Goal: Task Accomplishment & Management: Use online tool/utility

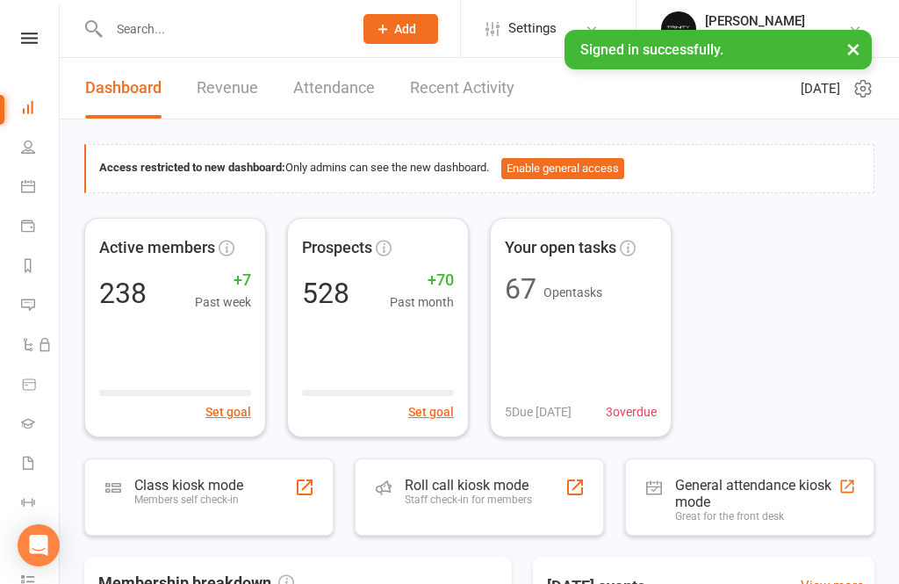
click at [165, 486] on div "Class kiosk mode" at bounding box center [188, 485] width 109 height 17
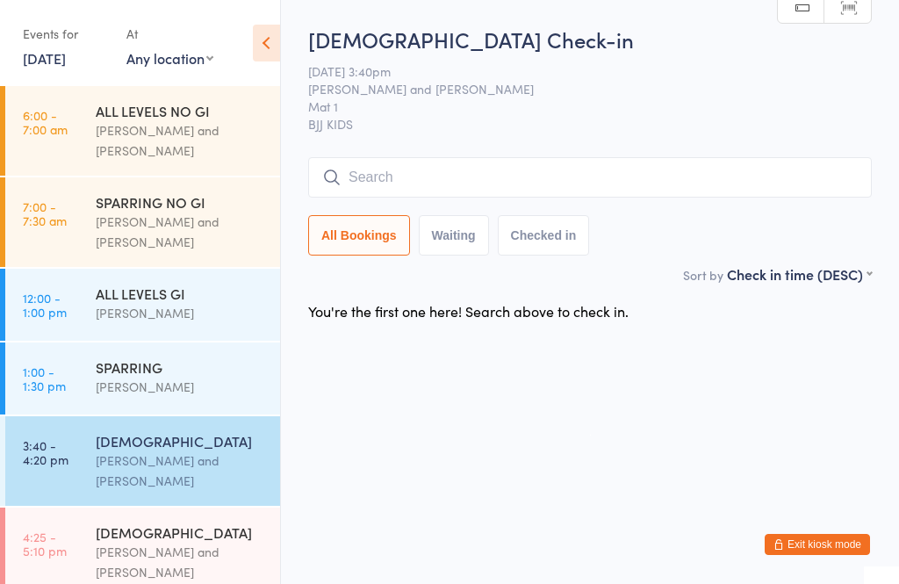
click at [486, 185] on input "search" at bounding box center [589, 177] width 563 height 40
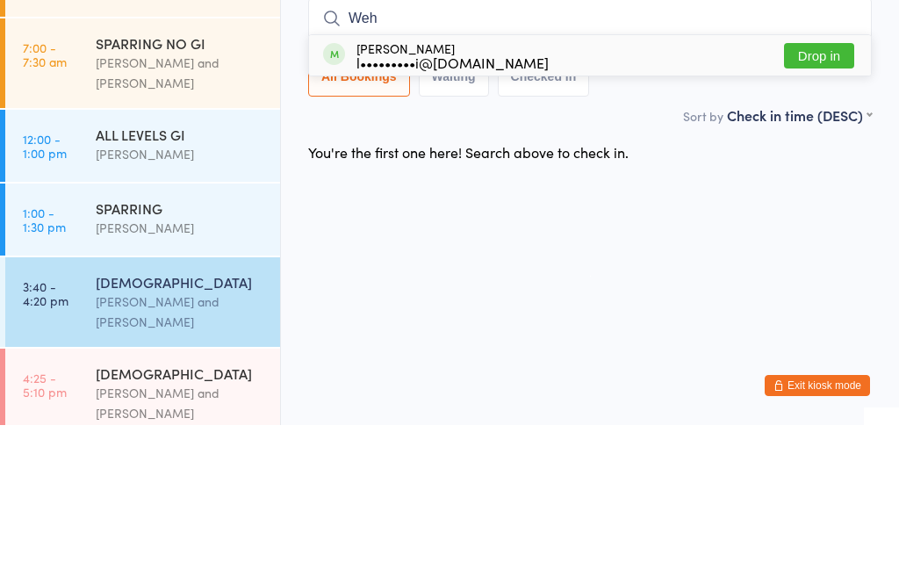
type input "Weh"
click at [434, 214] on div "l•••••••••i@gmail.com" at bounding box center [452, 221] width 192 height 14
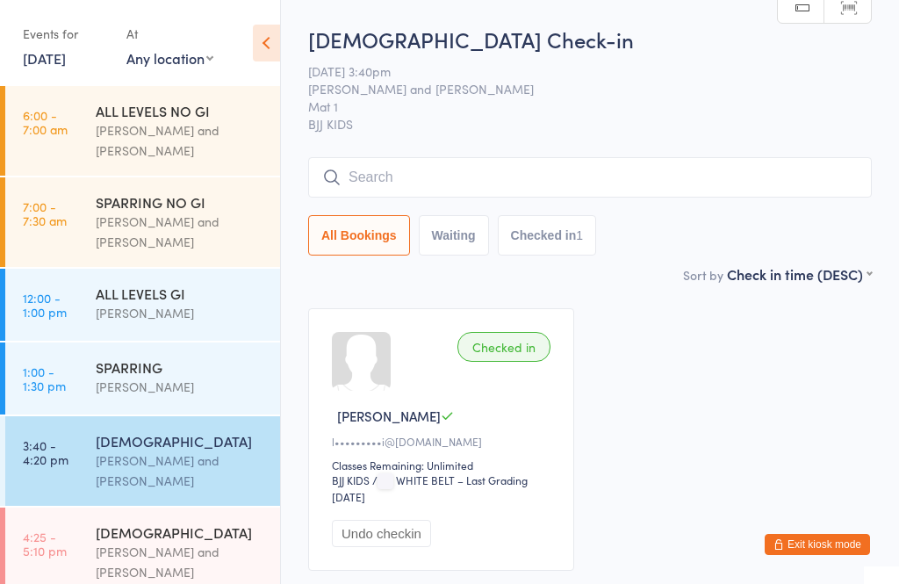
click at [390, 176] on input "search" at bounding box center [589, 177] width 563 height 40
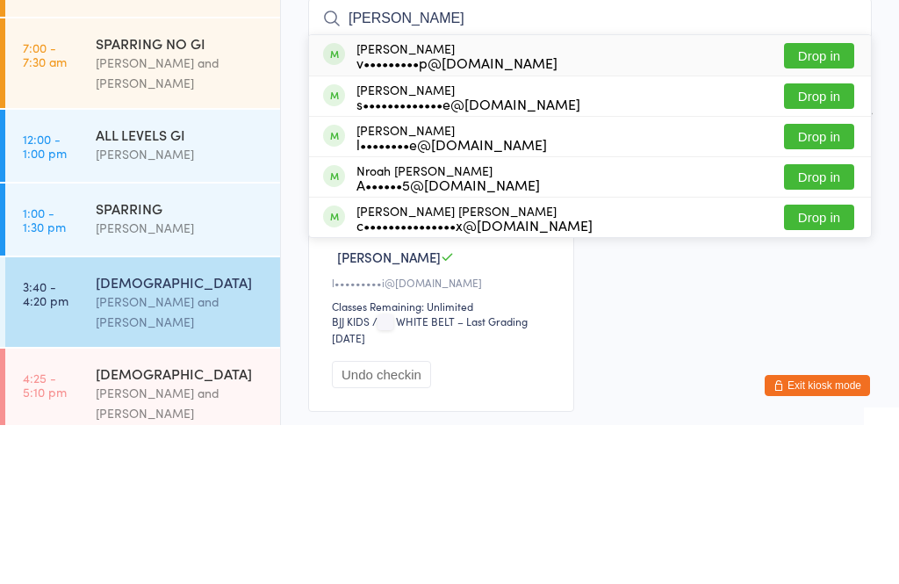
type input "Noah"
click at [805, 363] on button "Drop in" at bounding box center [819, 375] width 70 height 25
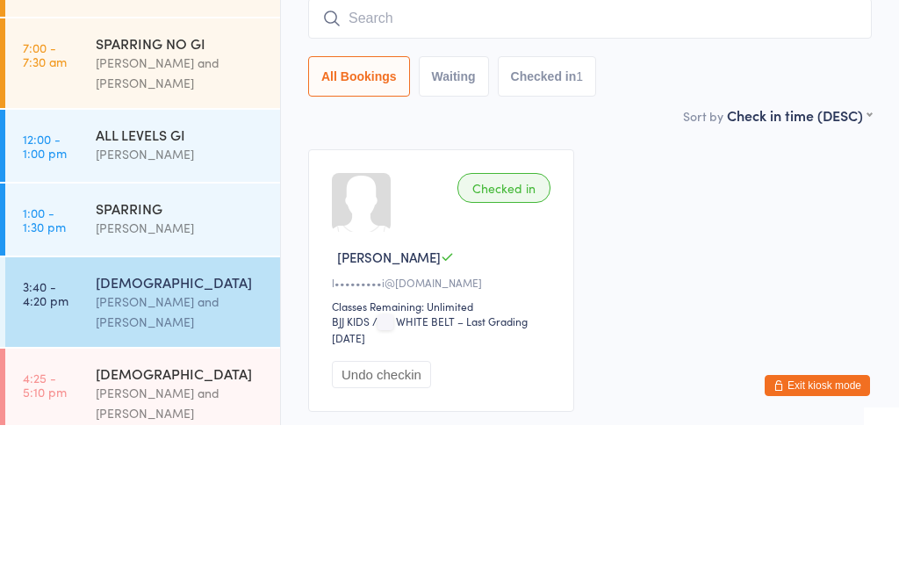
scroll to position [132, 0]
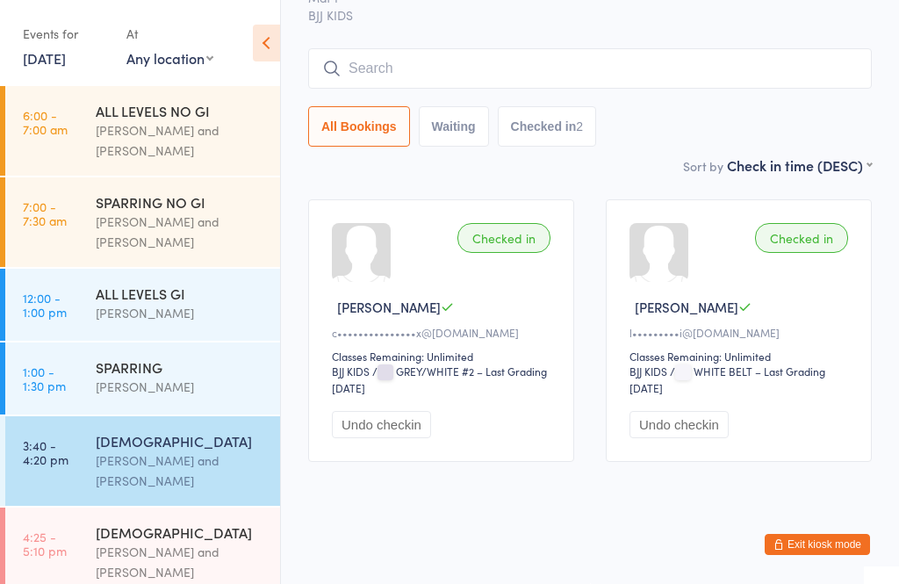
click at [444, 48] on input "search" at bounding box center [589, 68] width 563 height 40
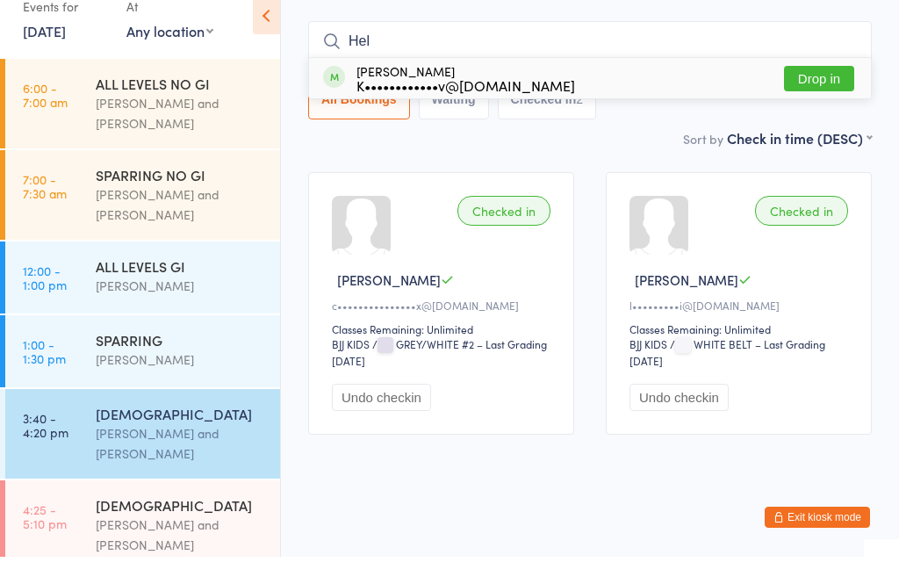
type input "Hel"
click at [812, 93] on button "Drop in" at bounding box center [819, 105] width 70 height 25
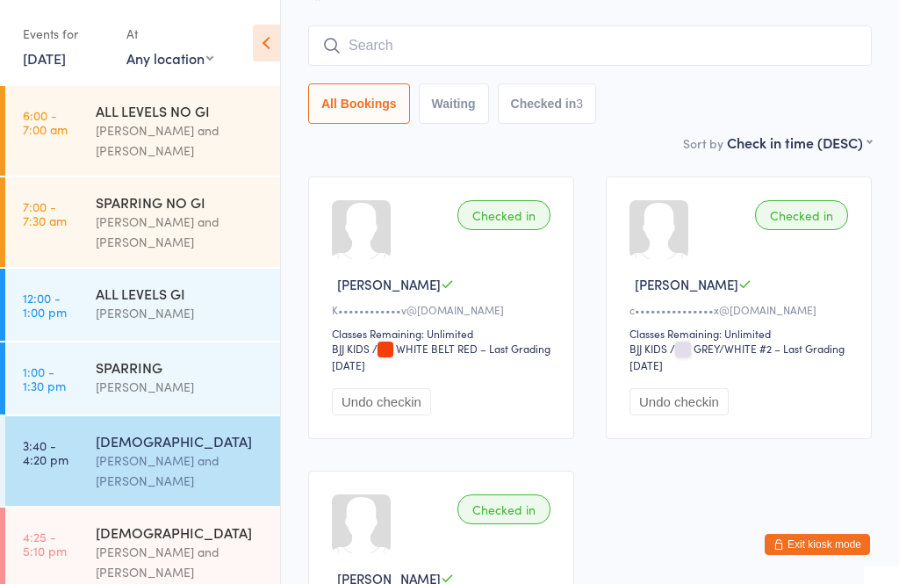
click at [471, 61] on input "search" at bounding box center [589, 45] width 563 height 40
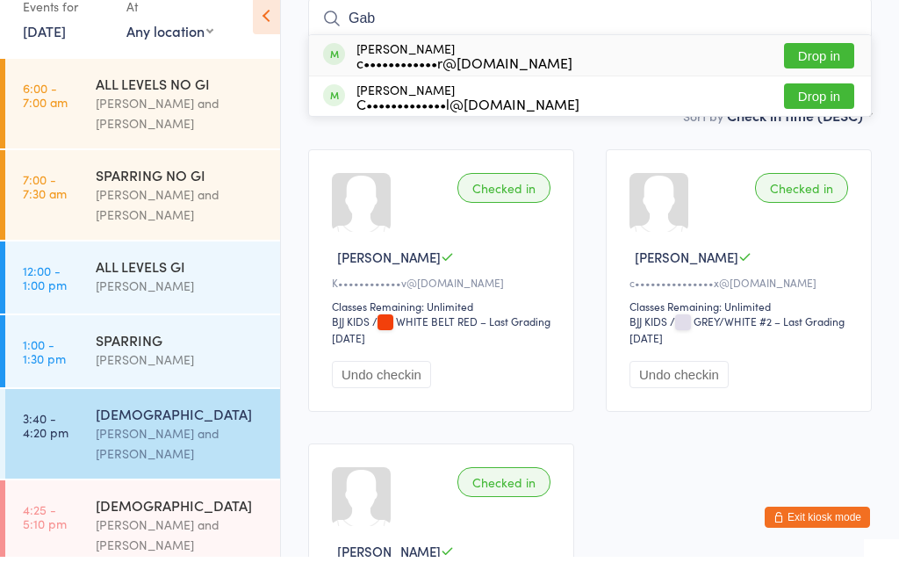
type input "Gab"
click at [815, 70] on button "Drop in" at bounding box center [819, 82] width 70 height 25
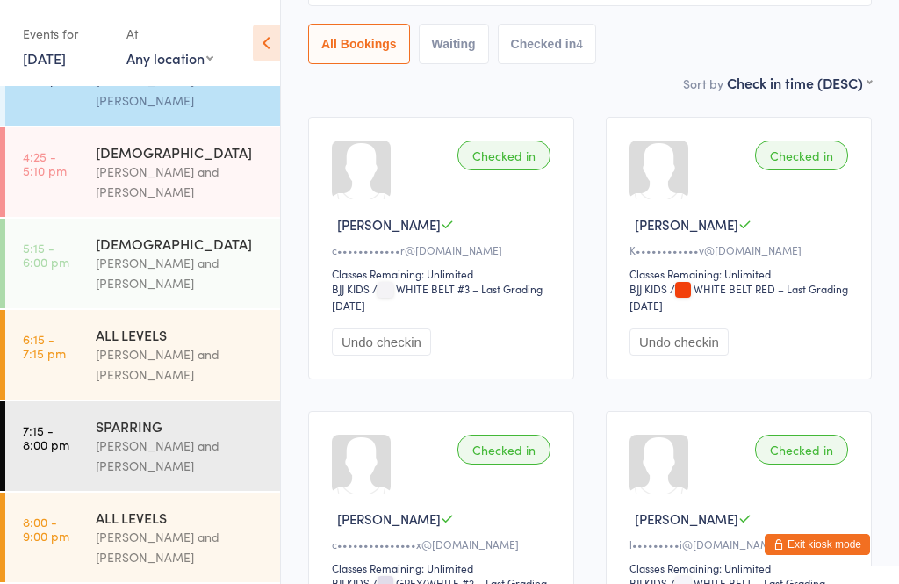
scroll to position [338, 0]
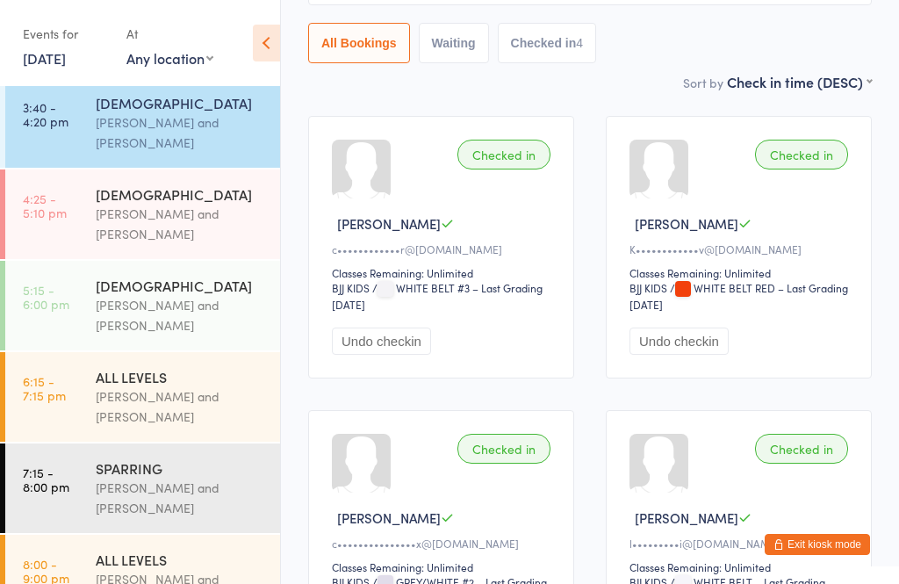
click at [167, 409] on div "Otamar Barreto and Marcelo Gomide" at bounding box center [180, 406] width 169 height 40
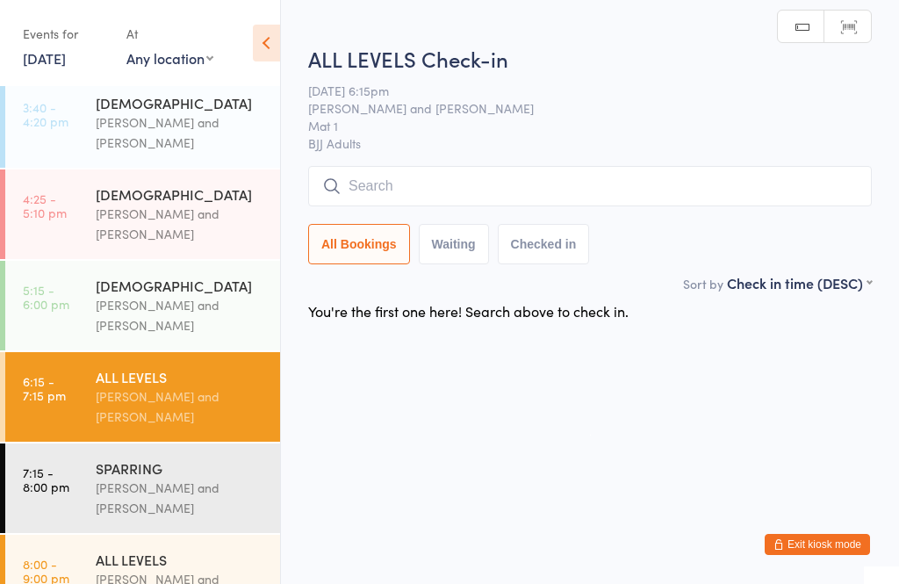
click at [560, 203] on input "search" at bounding box center [589, 186] width 563 height 40
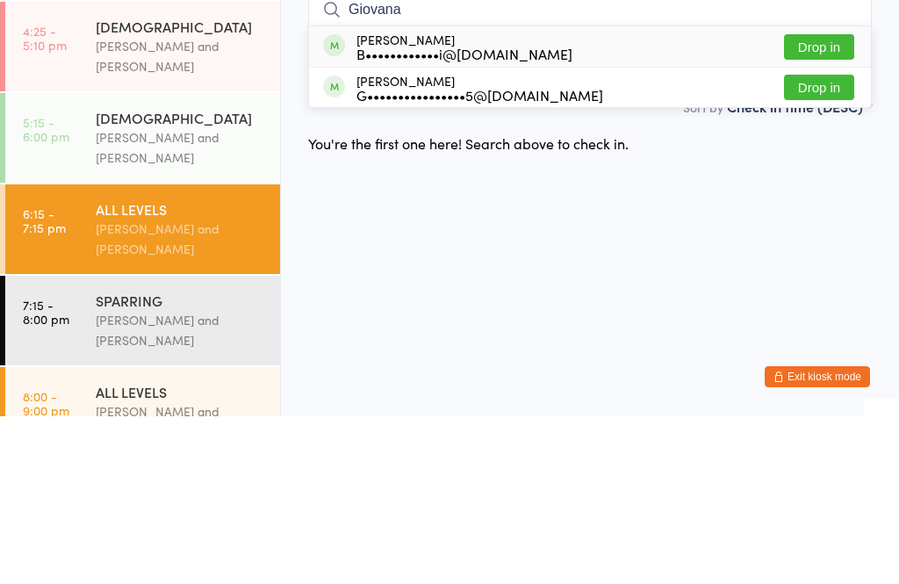
type input "Giovana"
click at [829, 202] on button "Drop in" at bounding box center [819, 214] width 70 height 25
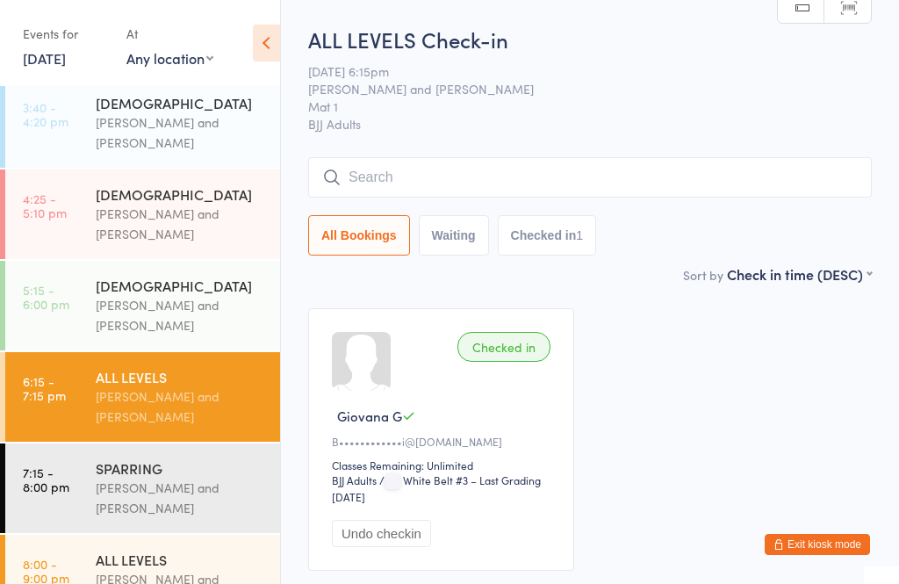
click at [407, 174] on input "search" at bounding box center [589, 177] width 563 height 40
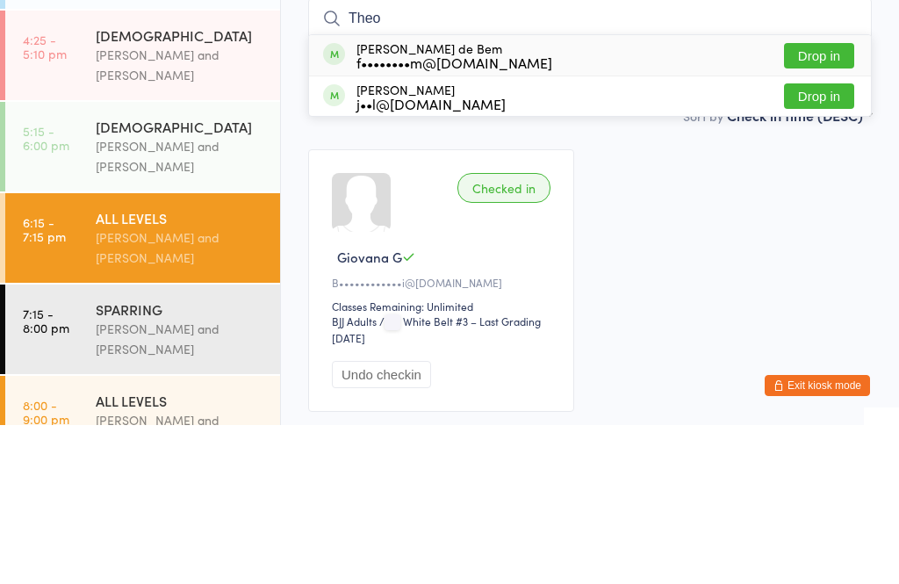
type input "Theo"
click at [814, 202] on button "Drop in" at bounding box center [819, 214] width 70 height 25
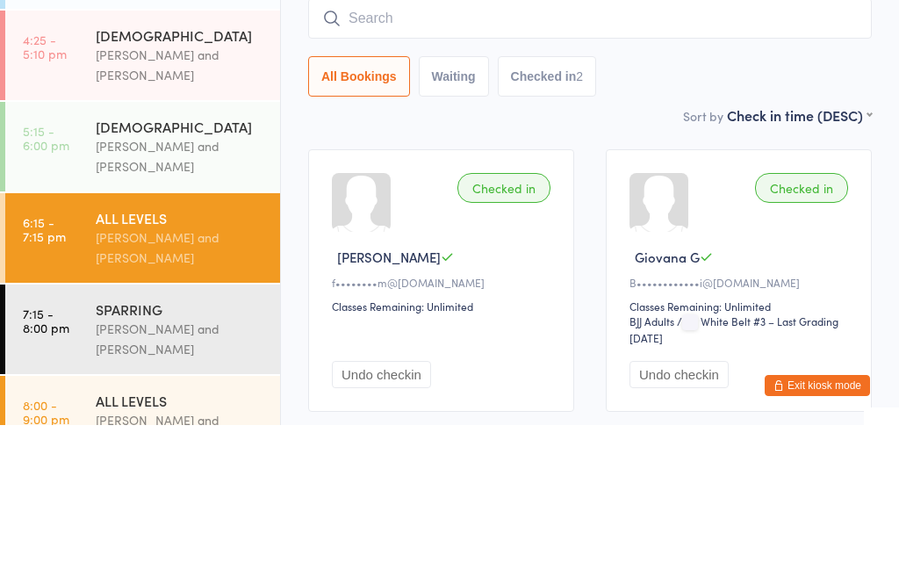
scroll to position [132, 0]
